Goal: Task Accomplishment & Management: Manage account settings

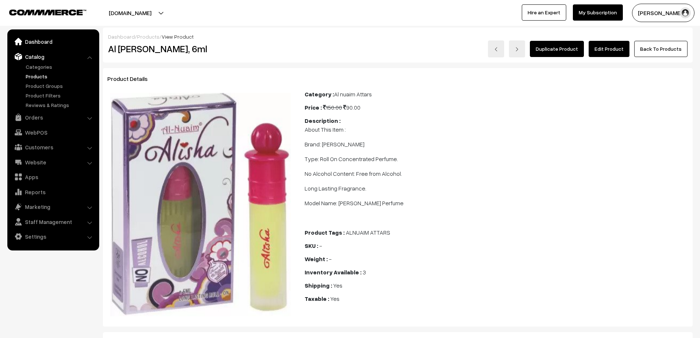
click at [36, 43] on link "Dashboard" at bounding box center [52, 41] width 87 height 13
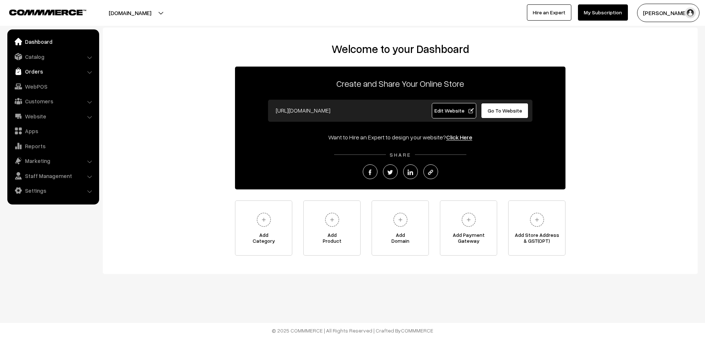
click at [39, 70] on link "Orders" at bounding box center [52, 71] width 87 height 13
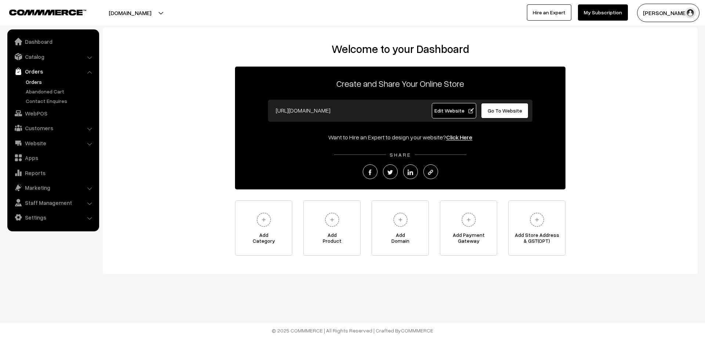
click at [38, 83] on link "Orders" at bounding box center [60, 82] width 73 height 8
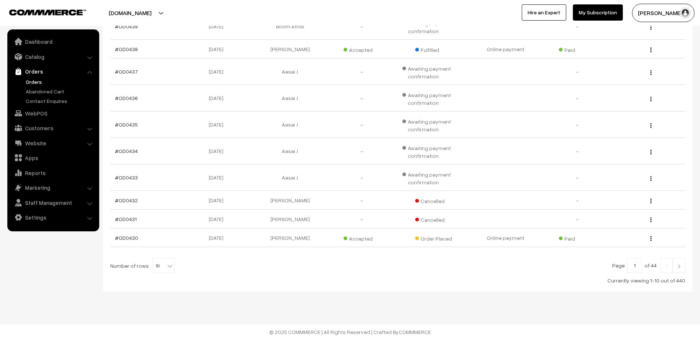
scroll to position [153, 0]
click at [680, 264] on img at bounding box center [679, 264] width 7 height 4
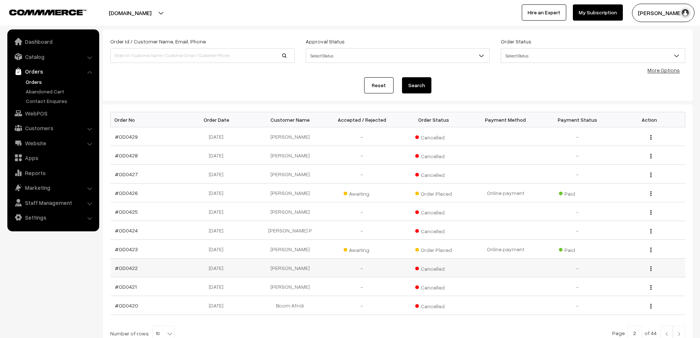
scroll to position [73, 0]
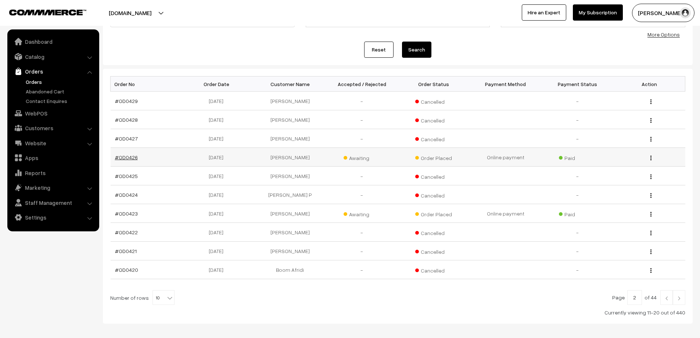
click at [124, 158] on link "#OD0426" at bounding box center [126, 157] width 23 height 6
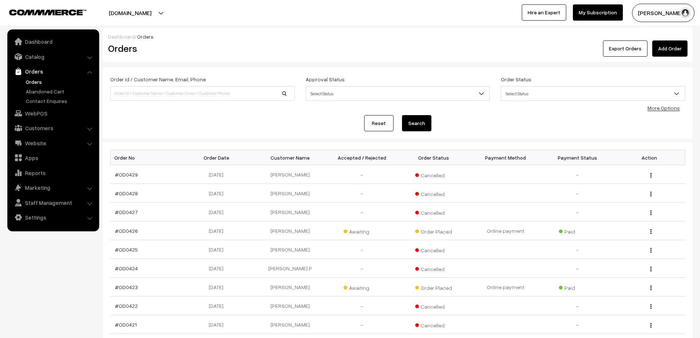
scroll to position [73, 0]
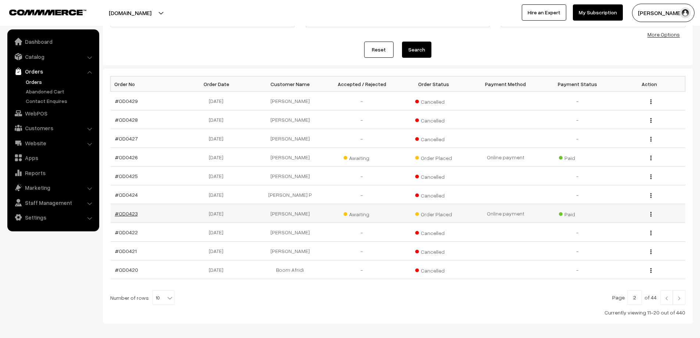
click at [120, 215] on link "#OD0423" at bounding box center [126, 213] width 23 height 6
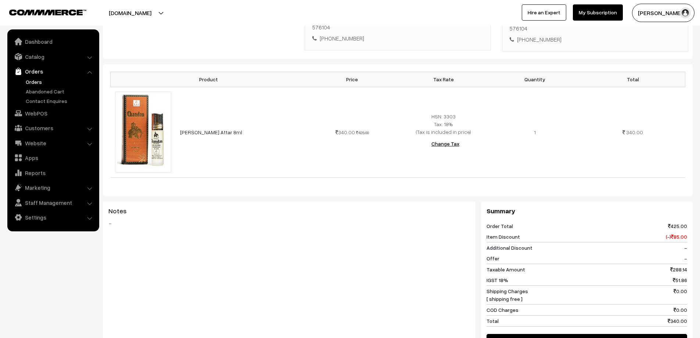
scroll to position [184, 0]
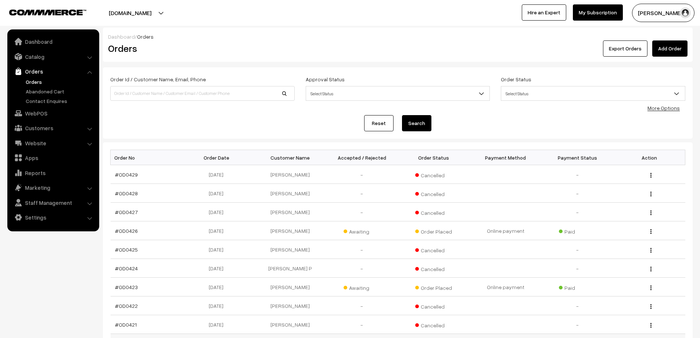
scroll to position [107, 0]
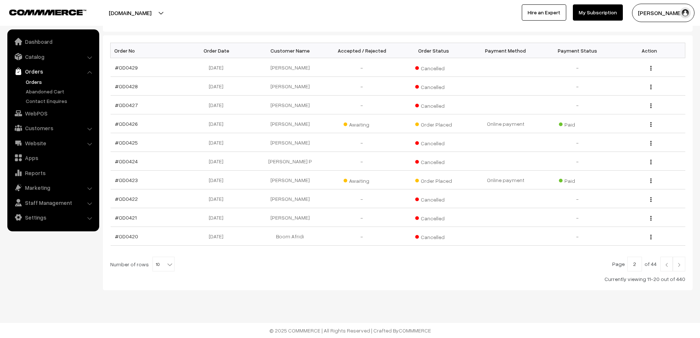
click at [682, 263] on img at bounding box center [679, 264] width 7 height 4
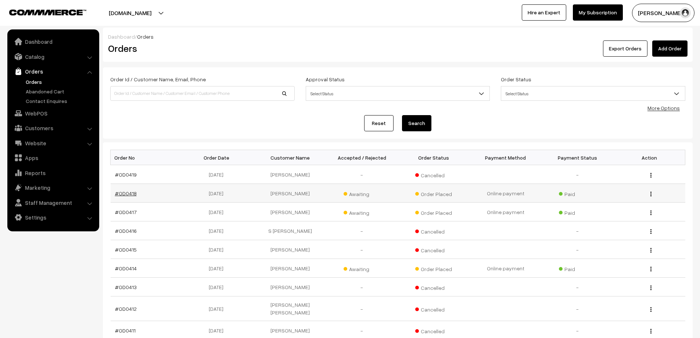
click at [127, 194] on link "#OD0418" at bounding box center [126, 193] width 22 height 6
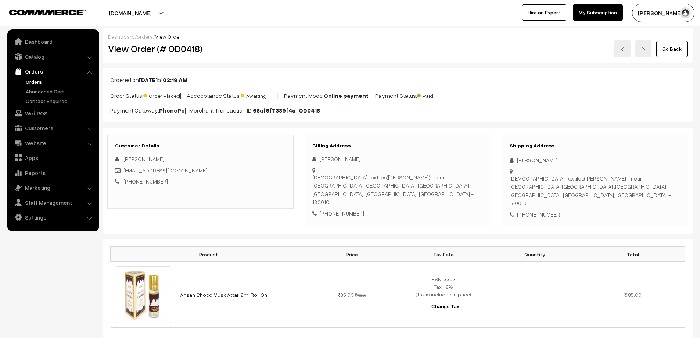
scroll to position [147, 0]
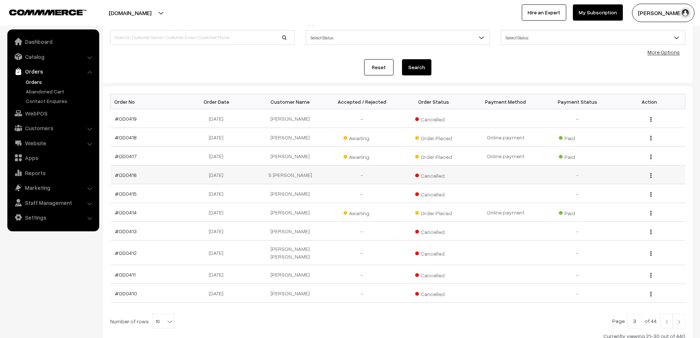
scroll to position [73, 0]
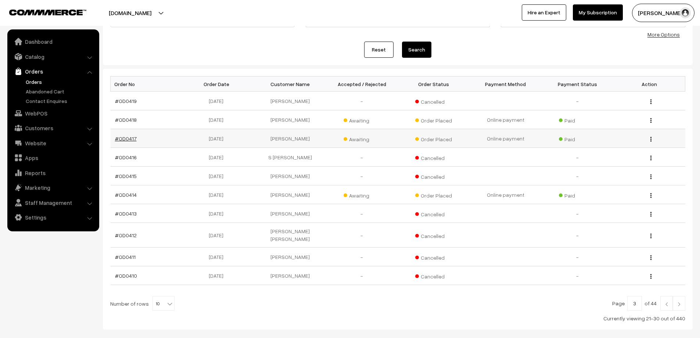
click at [121, 138] on link "#OD0417" at bounding box center [126, 138] width 22 height 6
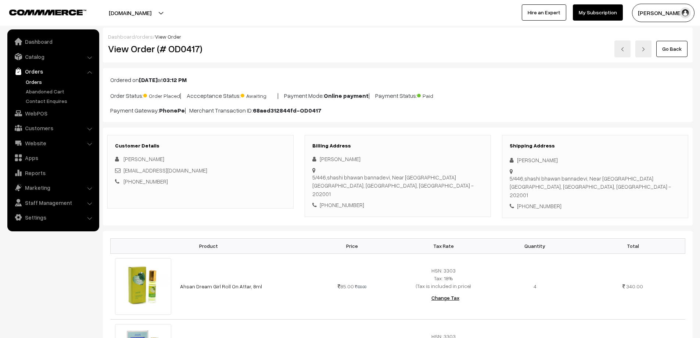
click at [43, 277] on nav "Dashboard Catalog" at bounding box center [49, 198] width 99 height 338
click at [250, 34] on div "Dashboard / orders / View Order" at bounding box center [397, 37] width 579 height 8
click at [659, 17] on button "[PERSON_NAME] D" at bounding box center [663, 13] width 62 height 18
drag, startPoint x: 367, startPoint y: 157, endPoint x: 320, endPoint y: 161, distance: 47.2
click at [320, 161] on div "Chandrahas Sharma" at bounding box center [397, 159] width 171 height 8
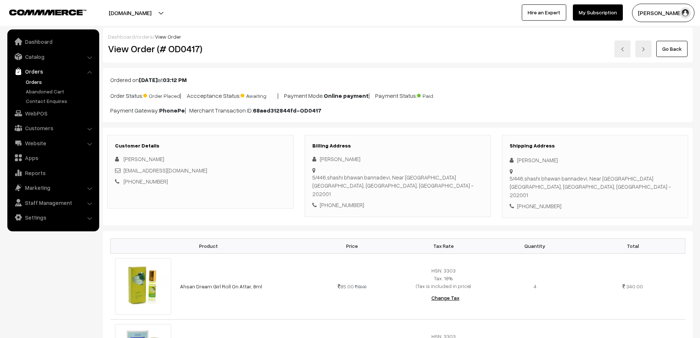
copy div "Chandrahas Sharma"
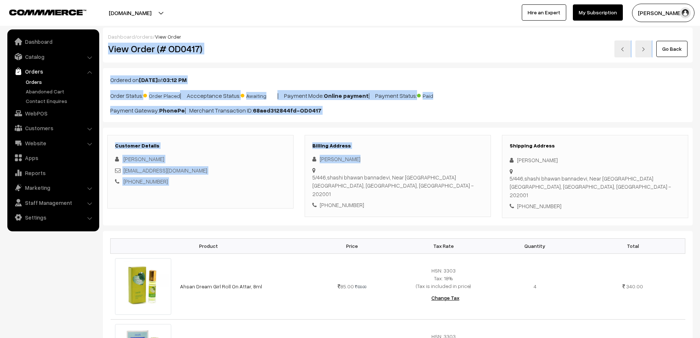
drag, startPoint x: 318, startPoint y: 168, endPoint x: 659, endPoint y: -44, distance: 401.6
click at [659, 0] on html "Thank you for showing interest. Our team will call you shortly. Close refreshub…" at bounding box center [350, 169] width 700 height 338
click at [445, 151] on div "Billing Address [PERSON_NAME] [STREET_ADDRESS] [PHONE_NUMBER]" at bounding box center [398, 176] width 186 height 82
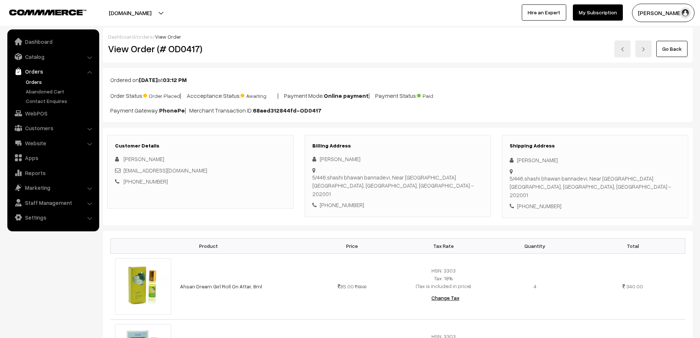
drag, startPoint x: 320, startPoint y: 169, endPoint x: 445, endPoint y: 165, distance: 125.3
click at [445, 165] on div "[PERSON_NAME] [STREET_ADDRESS] [PHONE_NUMBER]" at bounding box center [397, 182] width 171 height 54
copy div "[STREET_ADDRESS] - 202001 [PHONE_NUMBER]"
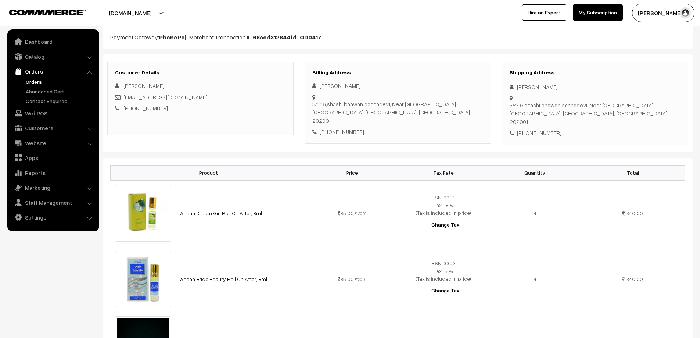
scroll to position [73, 0]
click at [237, 209] on link "Ahsan Dream Girl Roll On Attar, 8ml" at bounding box center [221, 212] width 82 height 6
drag, startPoint x: 424, startPoint y: 6, endPoint x: 424, endPoint y: 10, distance: 4.0
click at [424, 6] on div "[PERSON_NAME] D My Profile Refer & Earn Support Sign Out Hire an Expert My Subs…" at bounding box center [527, 13] width 354 height 18
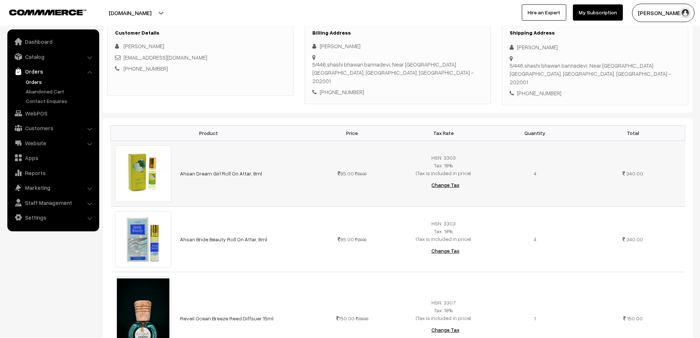
scroll to position [110, 0]
